Goal: Information Seeking & Learning: Learn about a topic

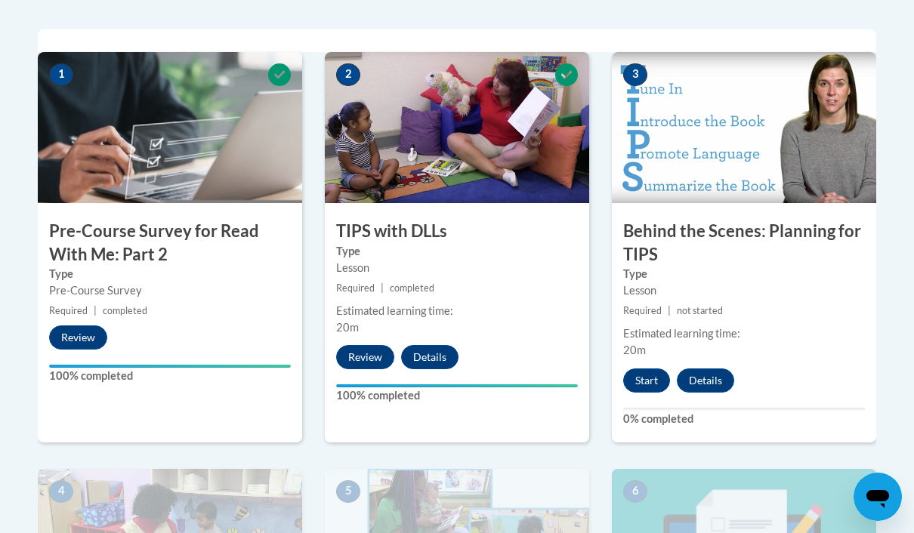
click at [635, 387] on button "Start" at bounding box center [646, 381] width 47 height 24
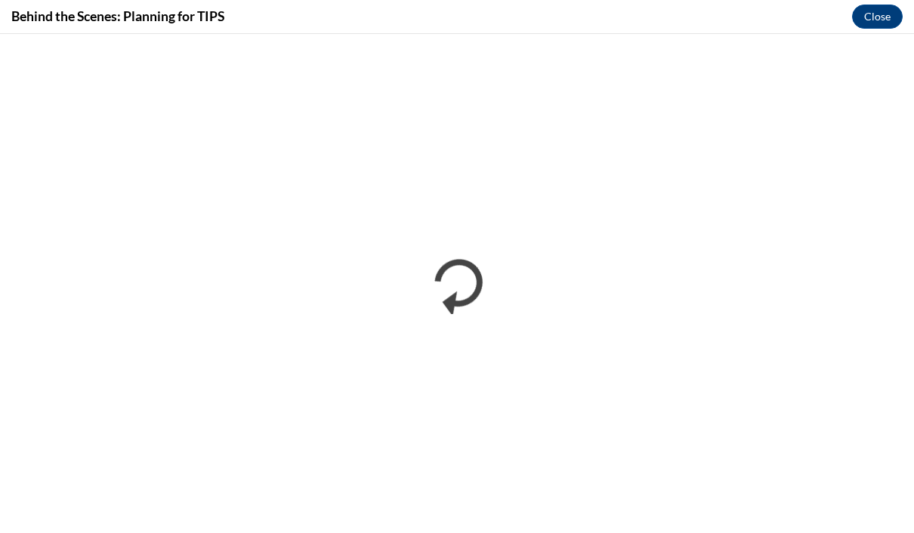
scroll to position [1120, 0]
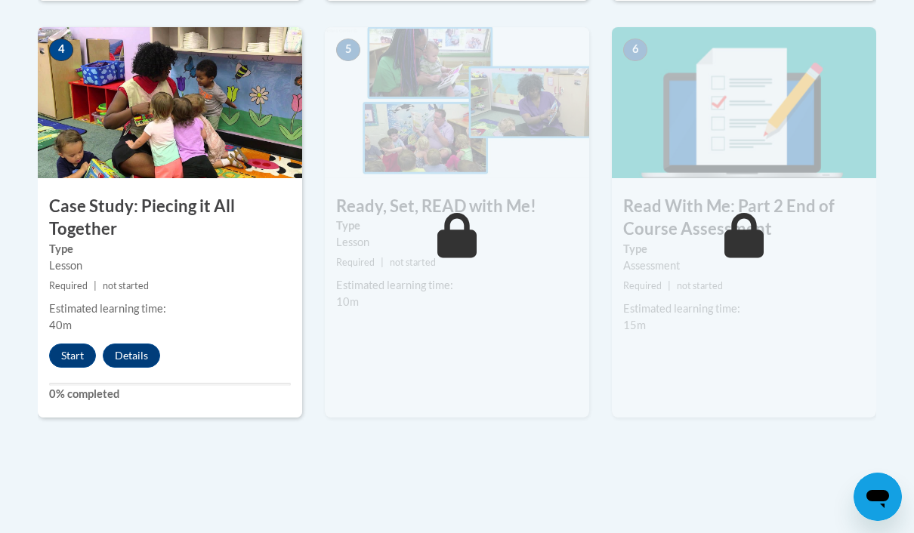
scroll to position [921, 0]
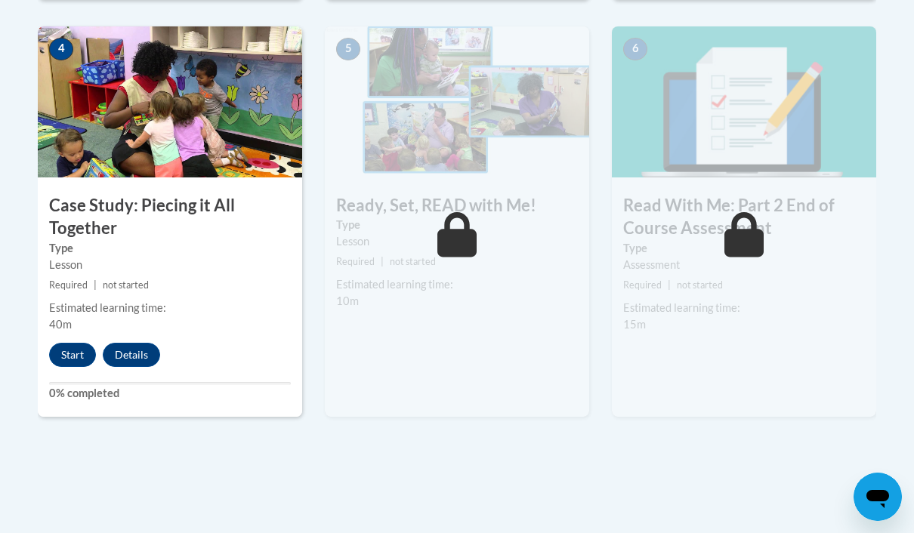
click at [82, 347] on button "Start" at bounding box center [72, 355] width 47 height 24
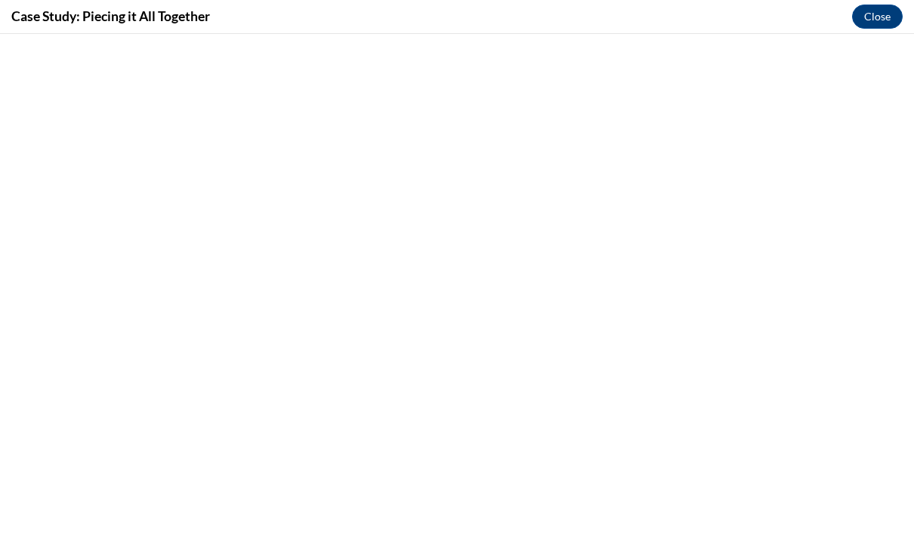
scroll to position [0, 0]
click at [883, 22] on button "Close" at bounding box center [877, 17] width 51 height 24
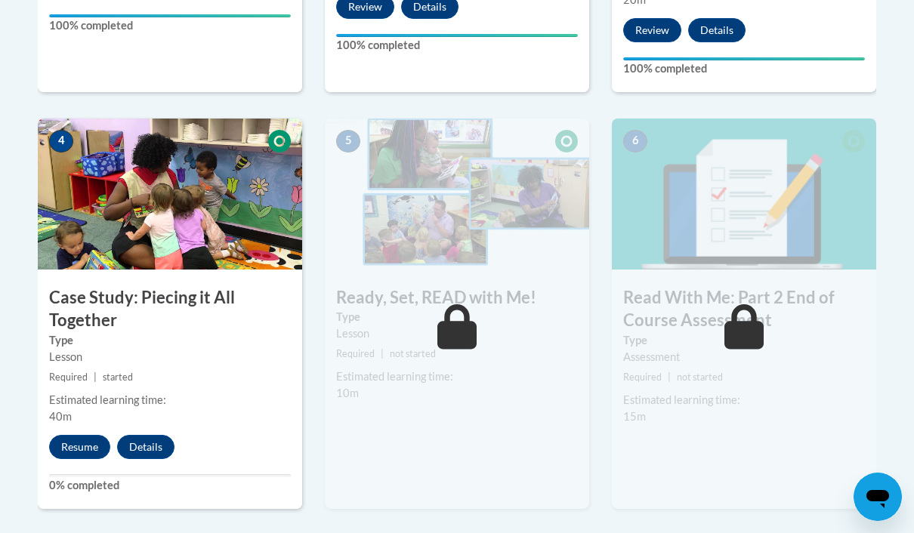
scroll to position [831, 0]
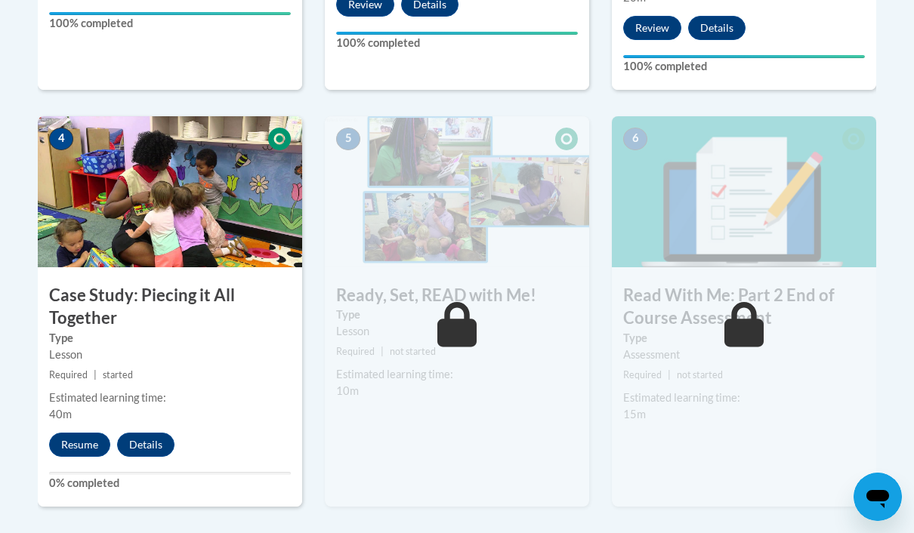
click at [81, 438] on button "Resume" at bounding box center [79, 445] width 61 height 24
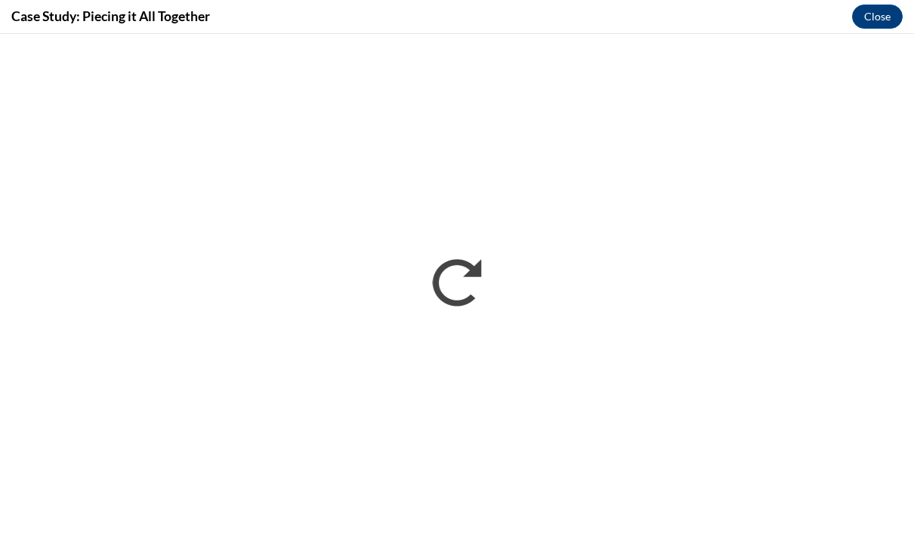
scroll to position [0, 0]
